Goal: Information Seeking & Learning: Learn about a topic

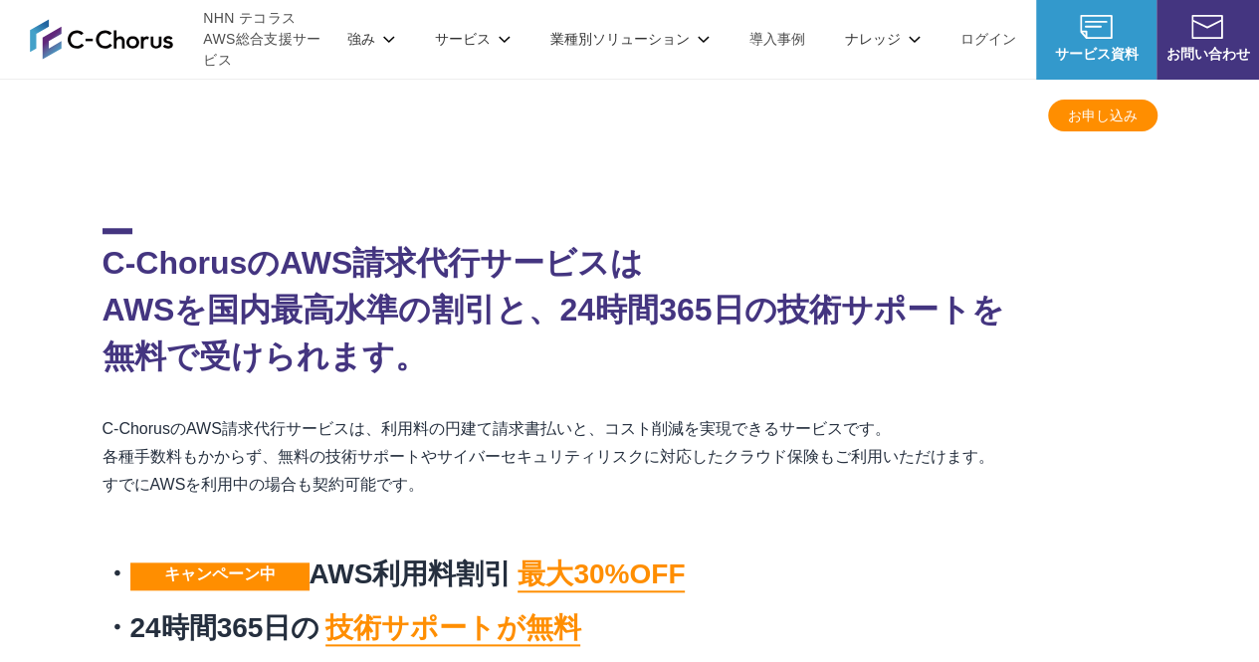
scroll to position [769, 0]
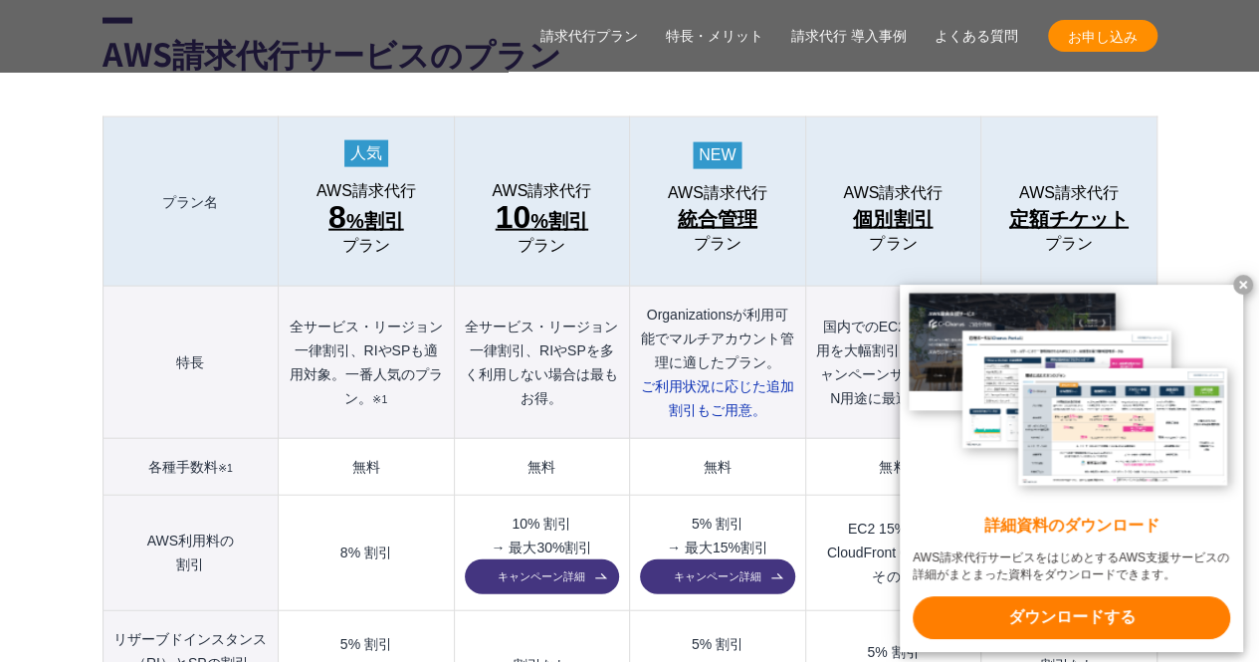
scroll to position [2146, 0]
click at [630, 234] on th "AWS請求代行 統合管理 プラン" at bounding box center [717, 200] width 175 height 169
click at [1241, 283] on x-t at bounding box center [1244, 285] width 20 height 20
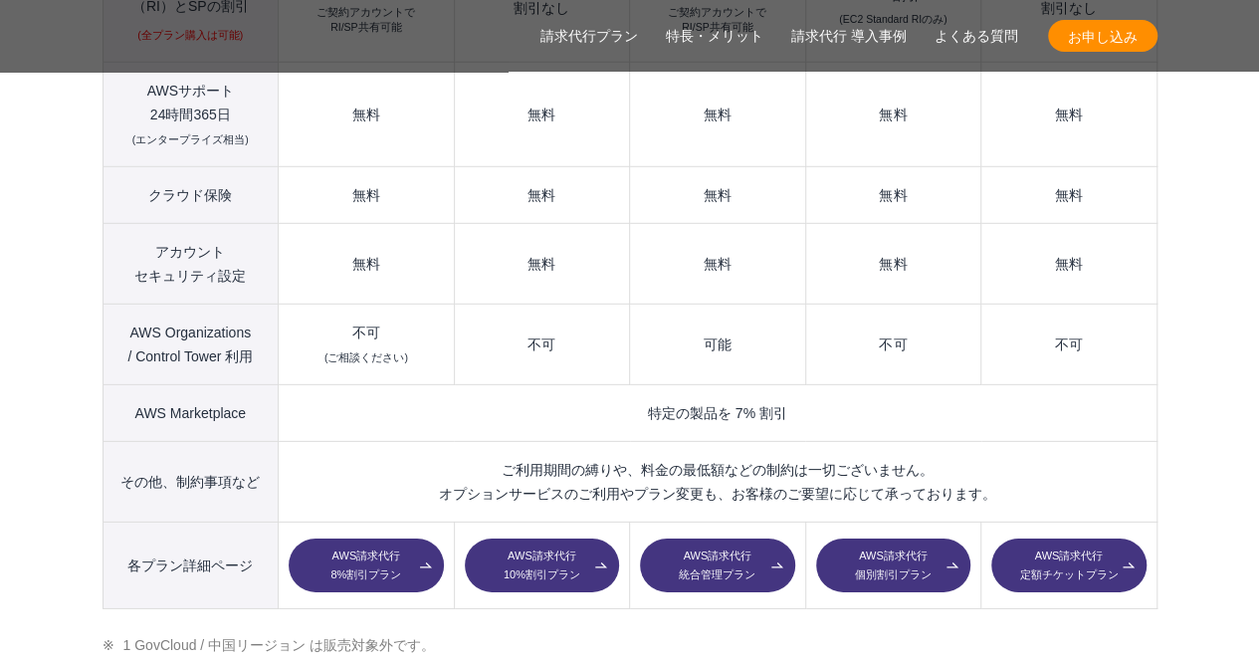
scroll to position [2803, 0]
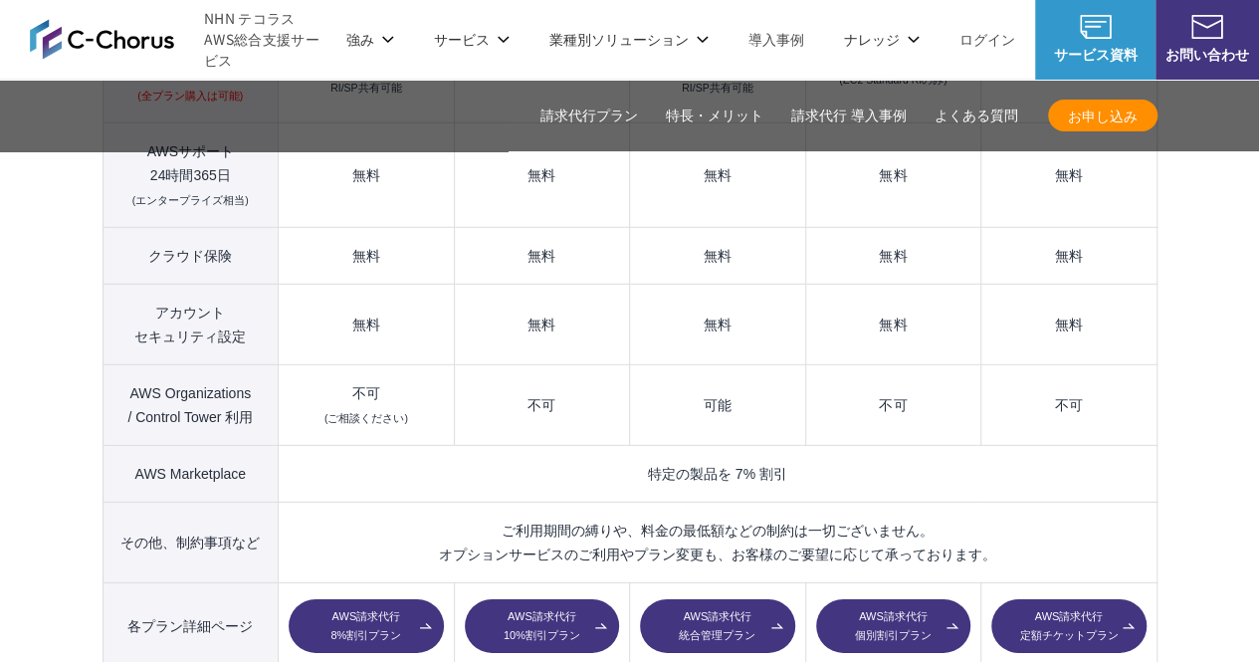
scroll to position [2740, 0]
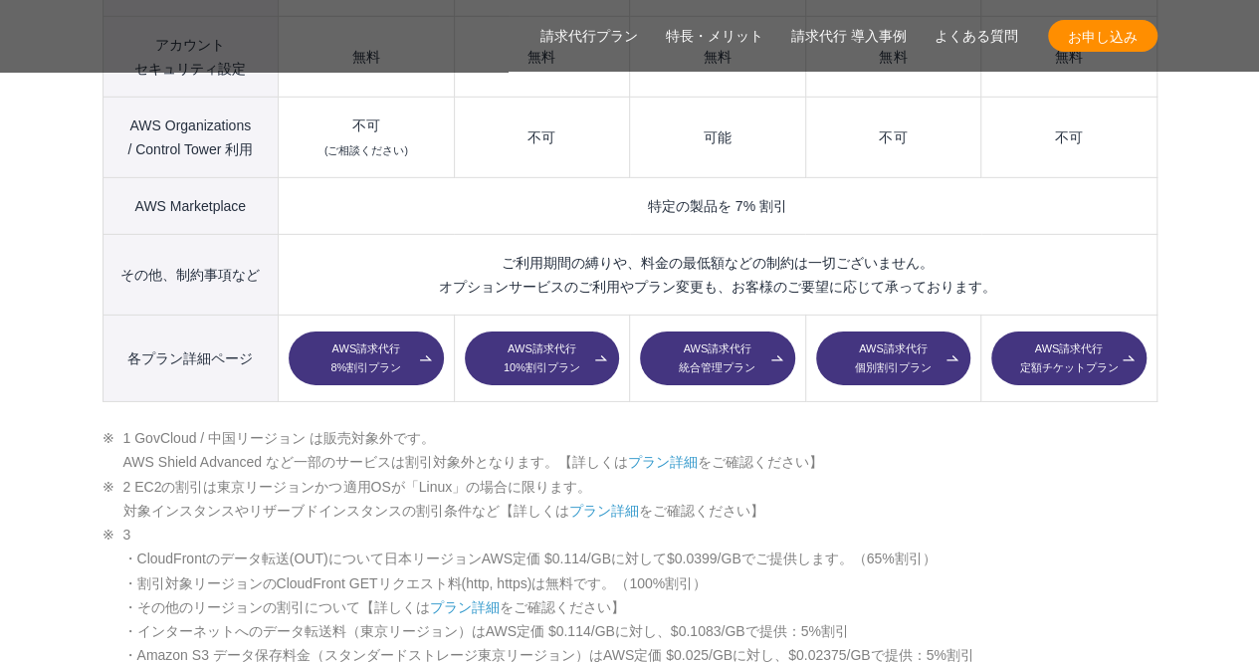
scroll to position [3010, 0]
click at [692, 331] on link "AWS請求代行 統合管理プラン" at bounding box center [717, 358] width 154 height 54
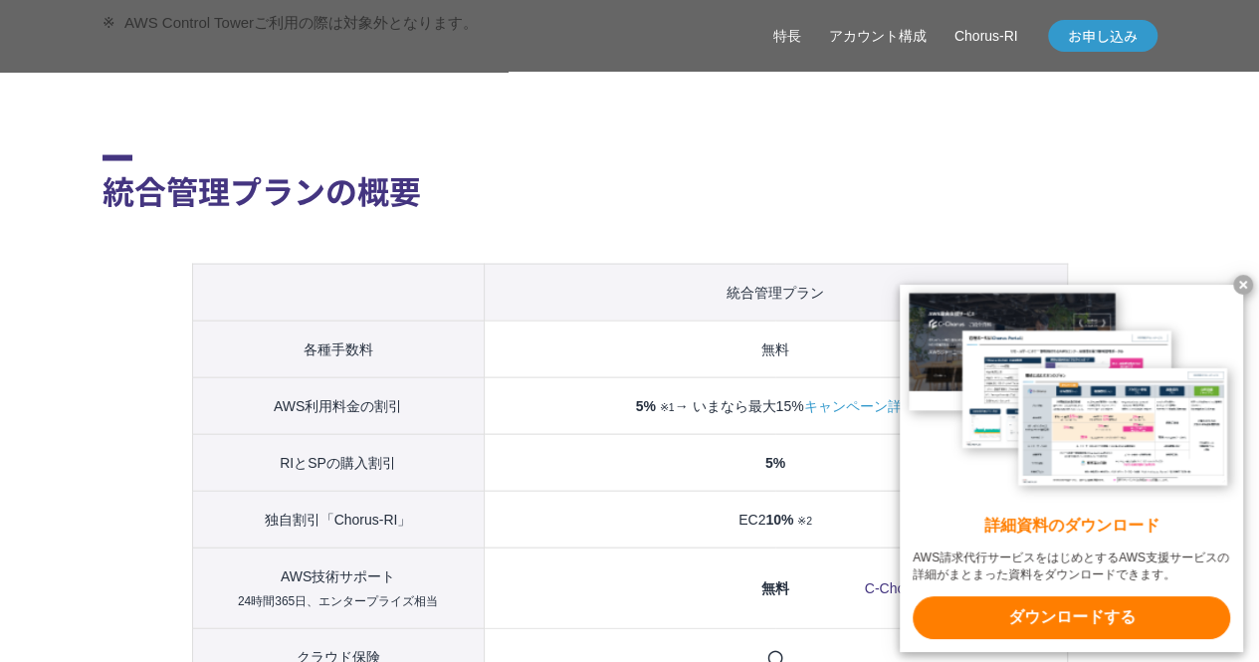
scroll to position [2119, 0]
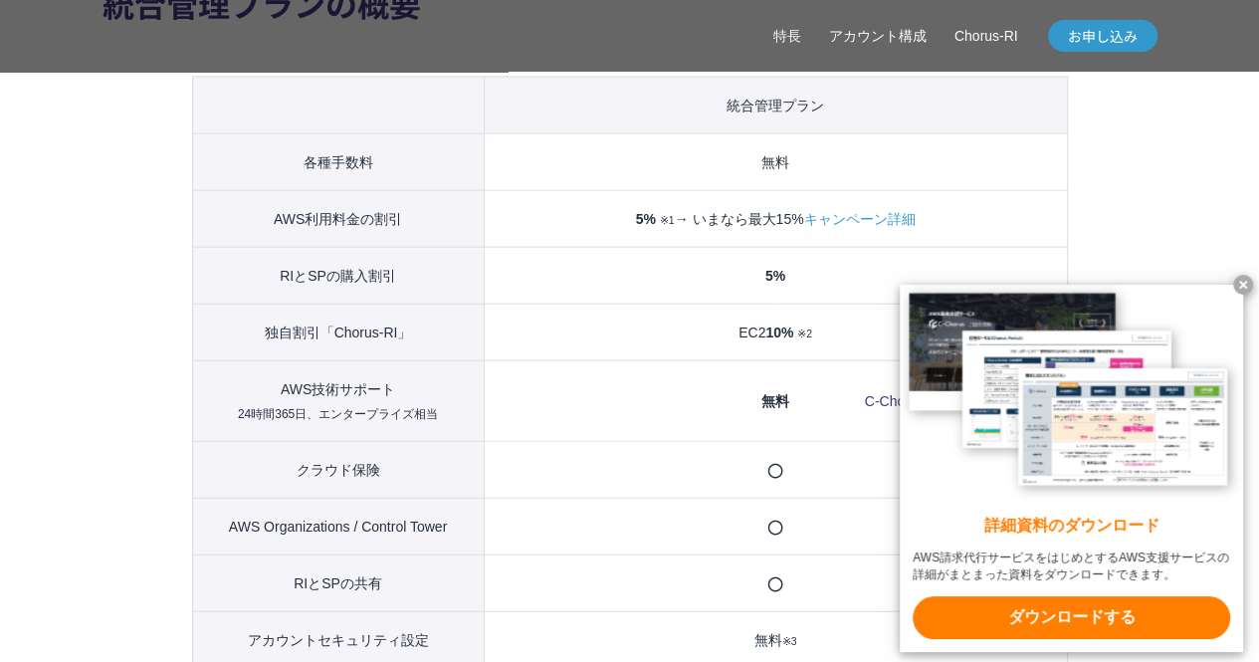
click at [169, 265] on section "統合管理プランの概要 統合管理プラン 各種手数料 無料 AWS利用料金の割引 5% ※1 → いまなら最大15% キャンペーン詳細 RIとSPの購入割引 5%…" at bounding box center [630, 494] width 1055 height 1410
click at [1242, 283] on x-t at bounding box center [1244, 285] width 20 height 20
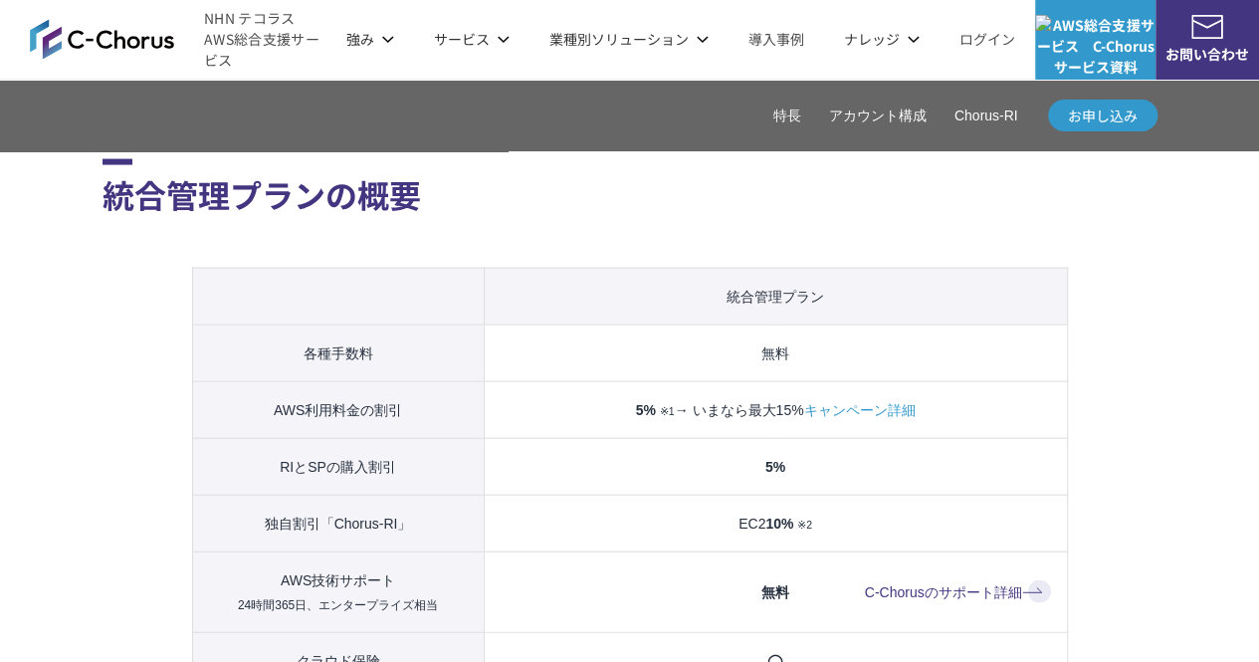
scroll to position [1996, 0]
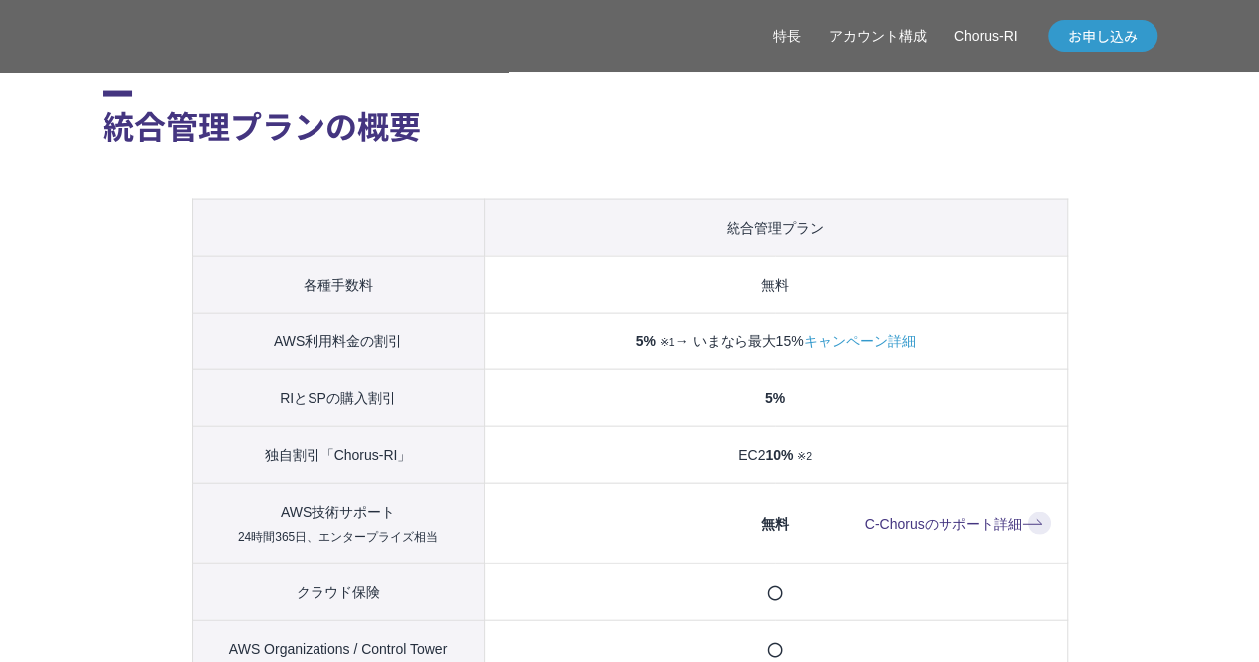
click at [159, 368] on section "統合管理プランの概要 統合管理プラン 各種手数料 無料 AWS利用料金の割引 5% ※1 → いまなら最大15% キャンペーン詳細 RIとSPの購入割引 5%…" at bounding box center [630, 616] width 1055 height 1410
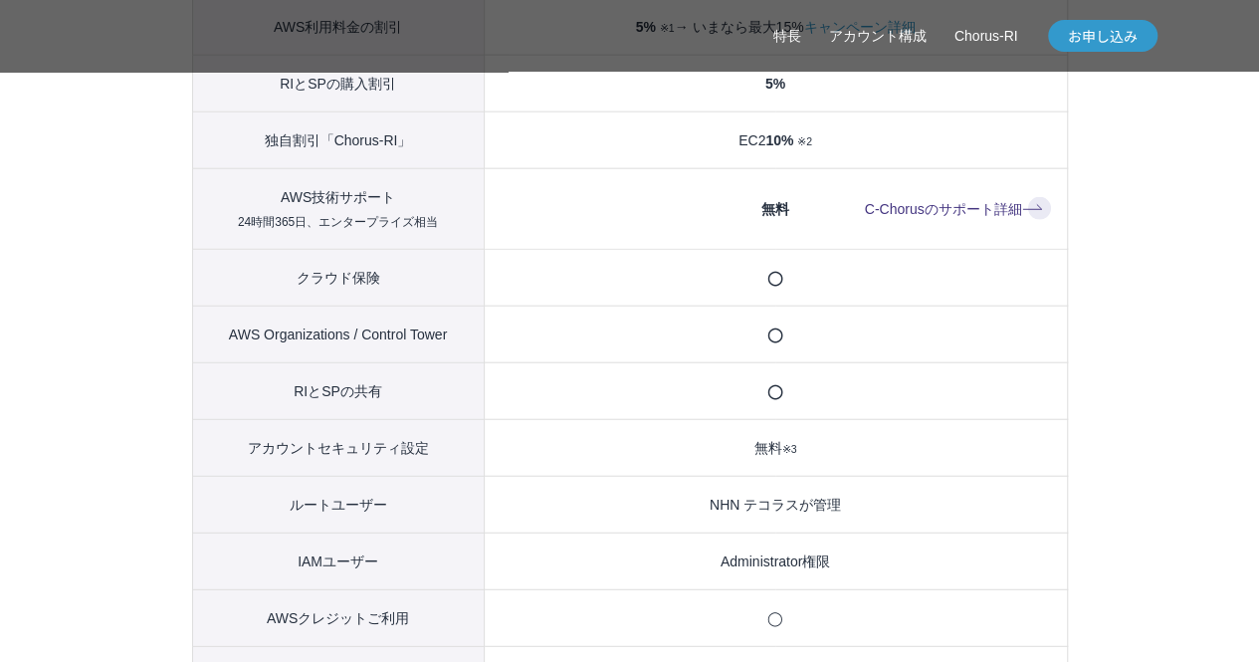
scroll to position [2316, 0]
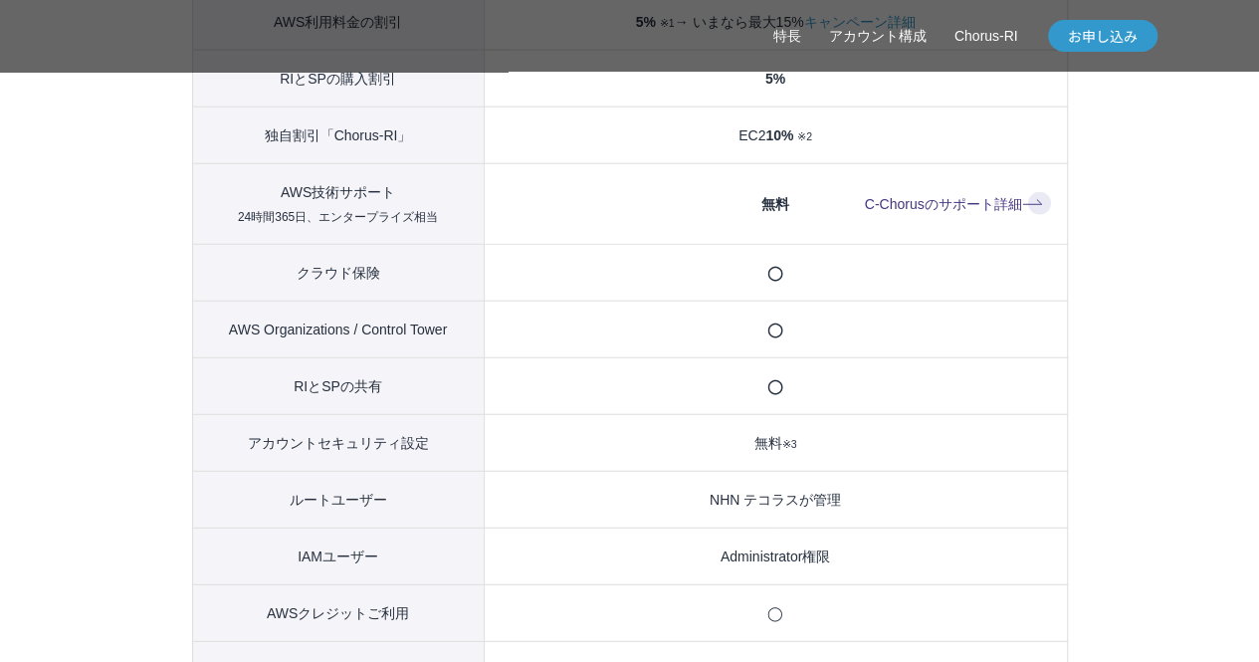
click at [148, 268] on section "統合管理プランの概要 統合管理プラン 各種手数料 無料 AWS利用料金の割引 5% ※1 → いまなら最大15% キャンペーン詳細 RIとSPの購入割引 5%…" at bounding box center [630, 297] width 1055 height 1410
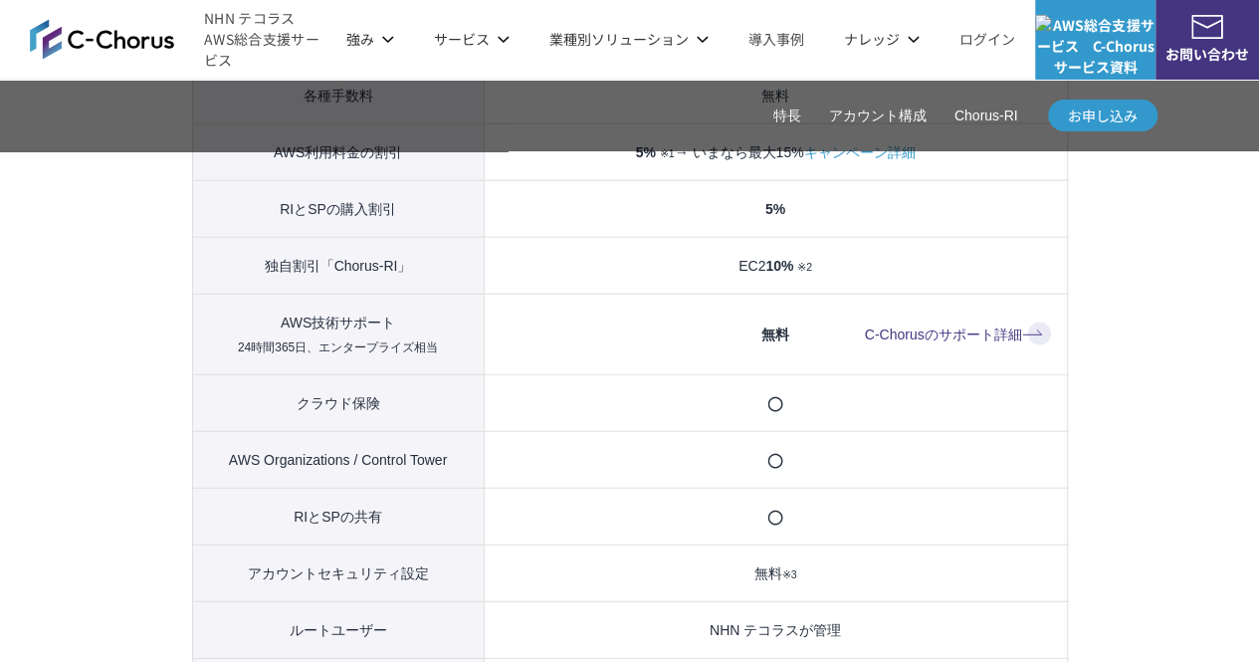
scroll to position [2184, 0]
click at [124, 330] on section "統合管理プランの概要 統合管理プラン 各種手数料 無料 AWS利用料金の割引 5% ※1 → いまなら最大15% キャンペーン詳細 RIとSPの購入割引 5%…" at bounding box center [630, 428] width 1055 height 1410
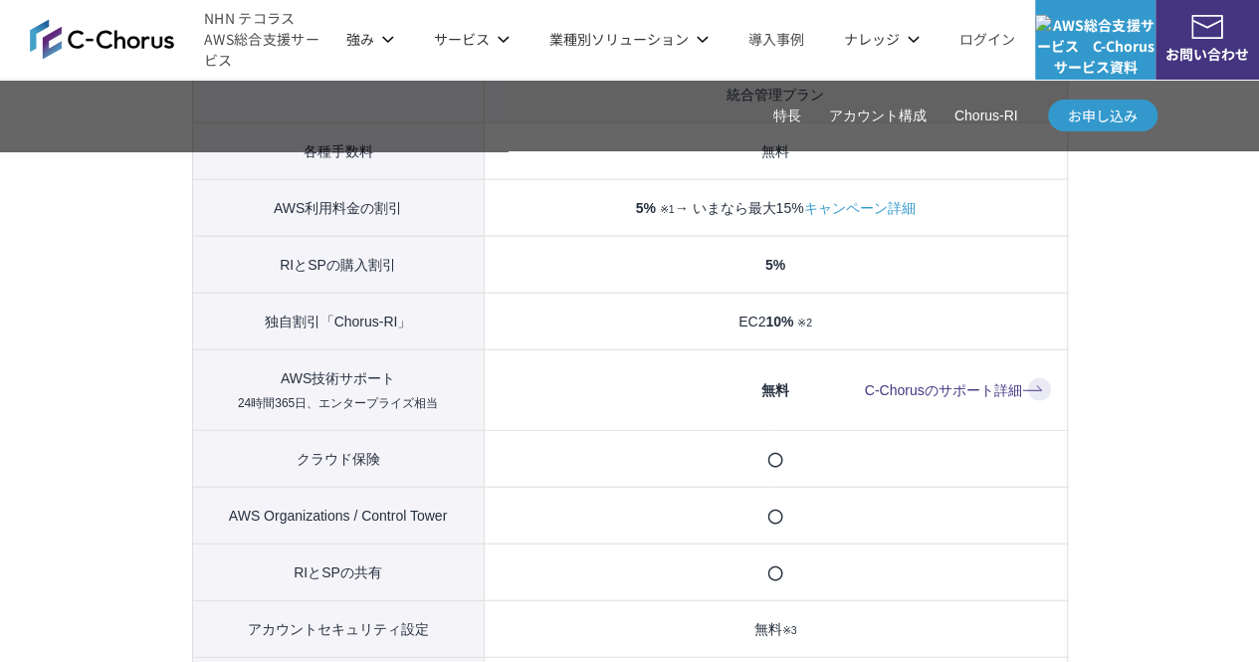
scroll to position [2118, 0]
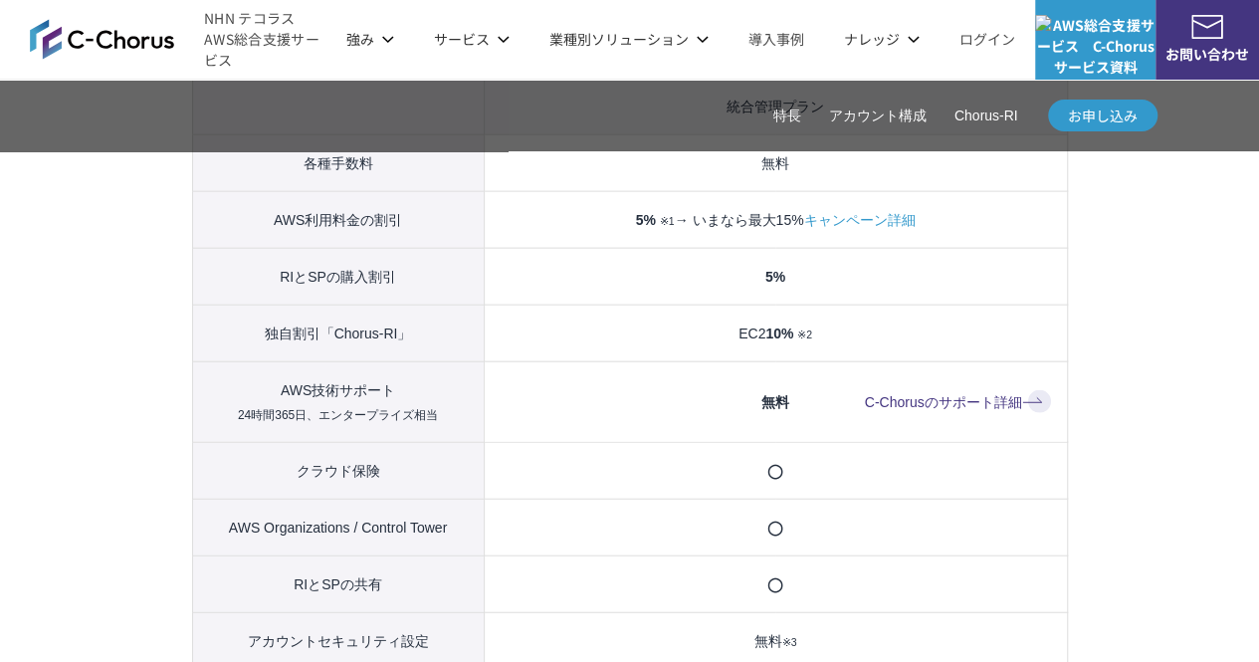
click at [957, 414] on link "C-Chorusのサポート詳細" at bounding box center [958, 402] width 186 height 24
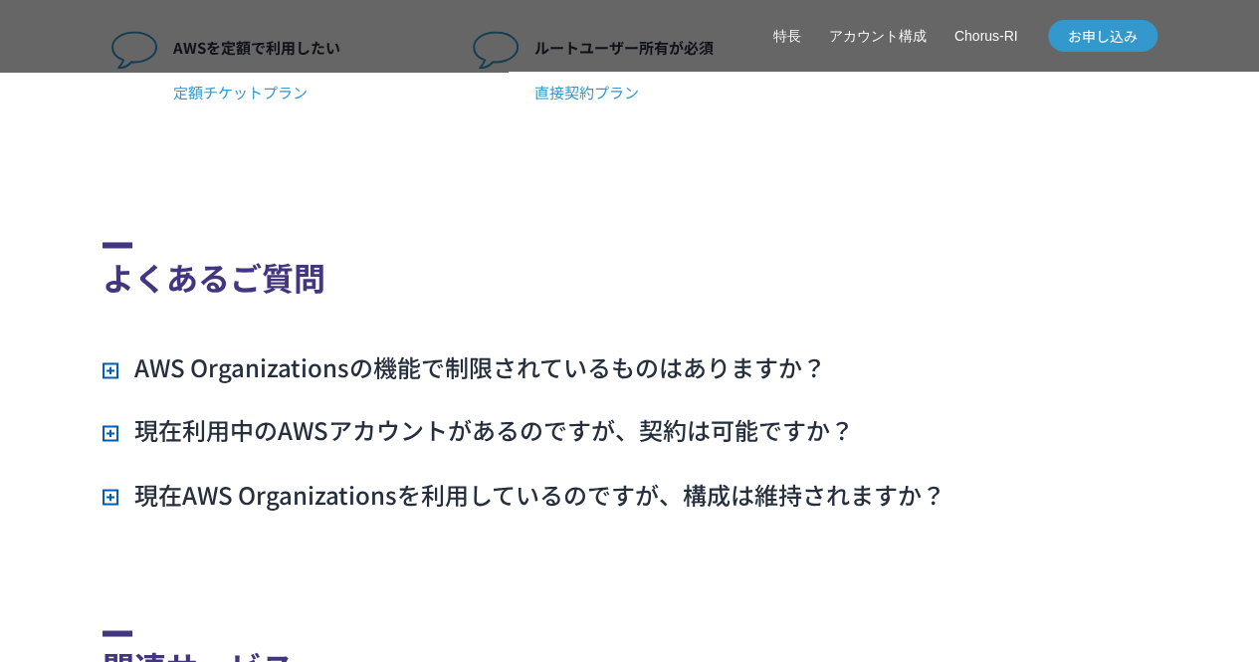
scroll to position [5208, 0]
click at [103, 383] on h3 "AWS Organizationsの機能で制限されているものはありますか？" at bounding box center [465, 366] width 724 height 34
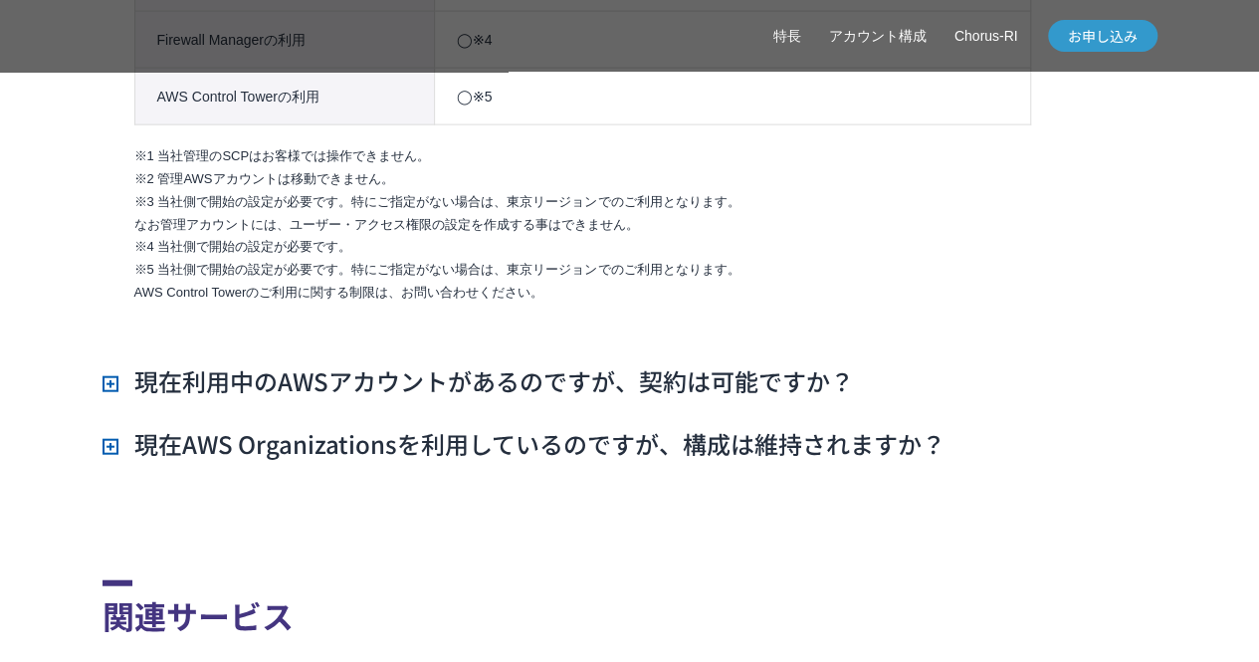
scroll to position [5973, 0]
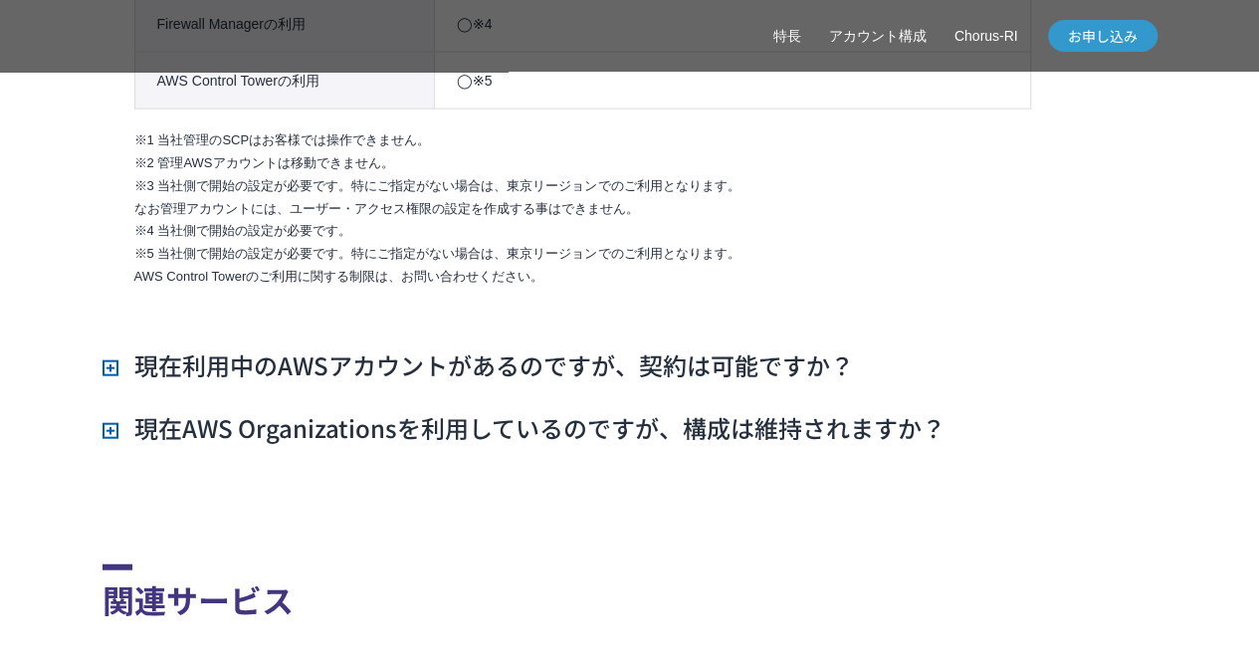
click at [104, 382] on h3 "現在利用中のAWSアカウントがあるのですが、契約は可能ですか？" at bounding box center [479, 365] width 752 height 34
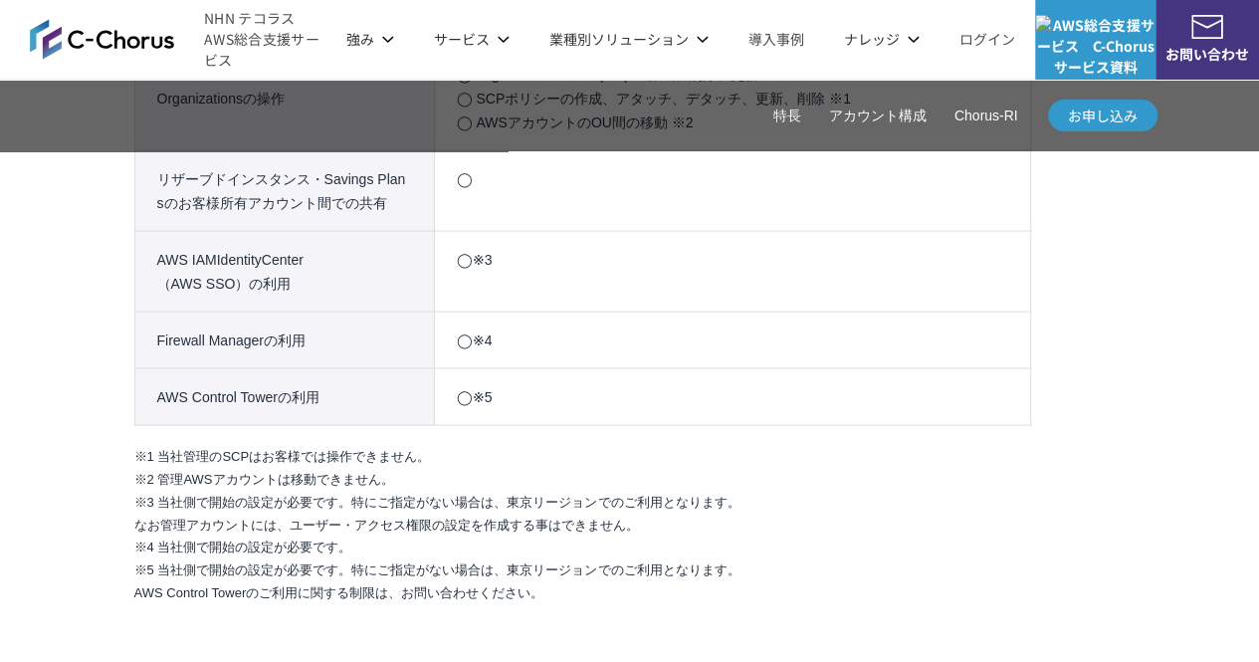
scroll to position [5656, 0]
click at [378, 118] on link "管理ポータル" at bounding box center [413, 120] width 84 height 20
